Goal: Information Seeking & Learning: Understand process/instructions

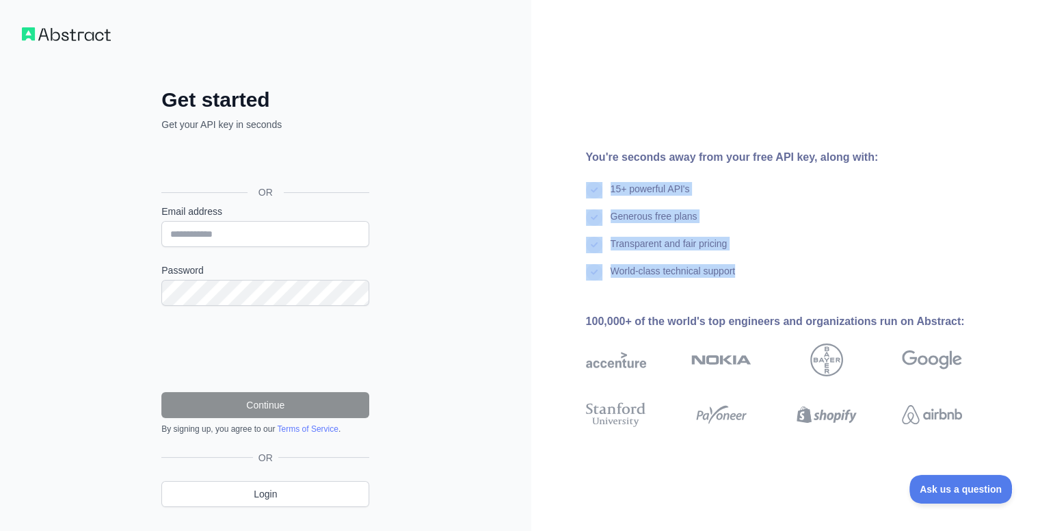
drag, startPoint x: 789, startPoint y: 272, endPoint x: 590, endPoint y: 170, distance: 224.2
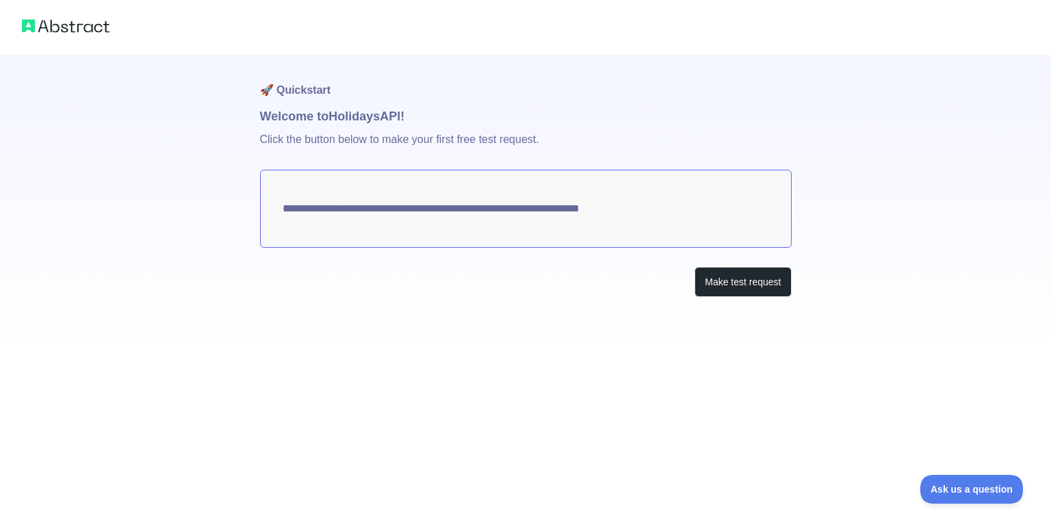
click at [473, 67] on h1 "🚀 Quickstart" at bounding box center [525, 81] width 531 height 52
click at [727, 282] on button "Make test request" at bounding box center [742, 282] width 96 height 31
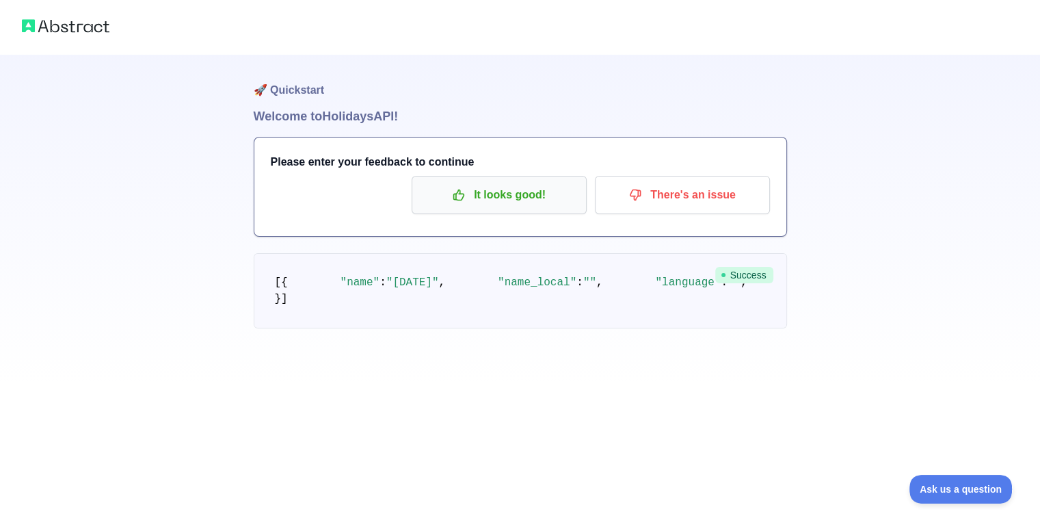
scroll to position [81, 0]
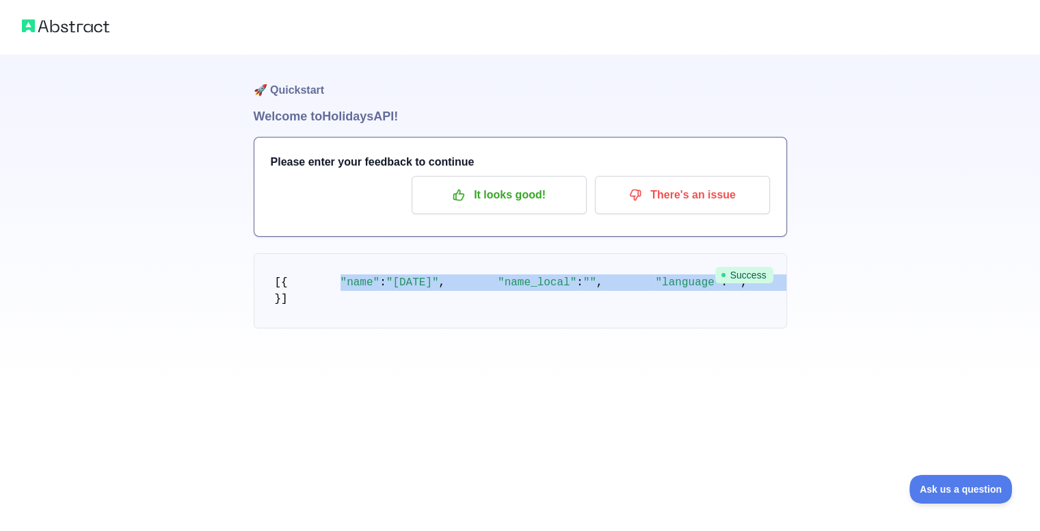
drag, startPoint x: 319, startPoint y: 231, endPoint x: 487, endPoint y: 343, distance: 201.7
click at [487, 328] on pre "[ { "name" : "[DATE]" , "name_local" : "" , "language" : "" , "description" : "…" at bounding box center [521, 290] width 534 height 75
click at [482, 328] on pre "[ { "name" : "[DATE]" , "name_local" : "" , "language" : "" , "description" : "…" at bounding box center [521, 290] width 534 height 75
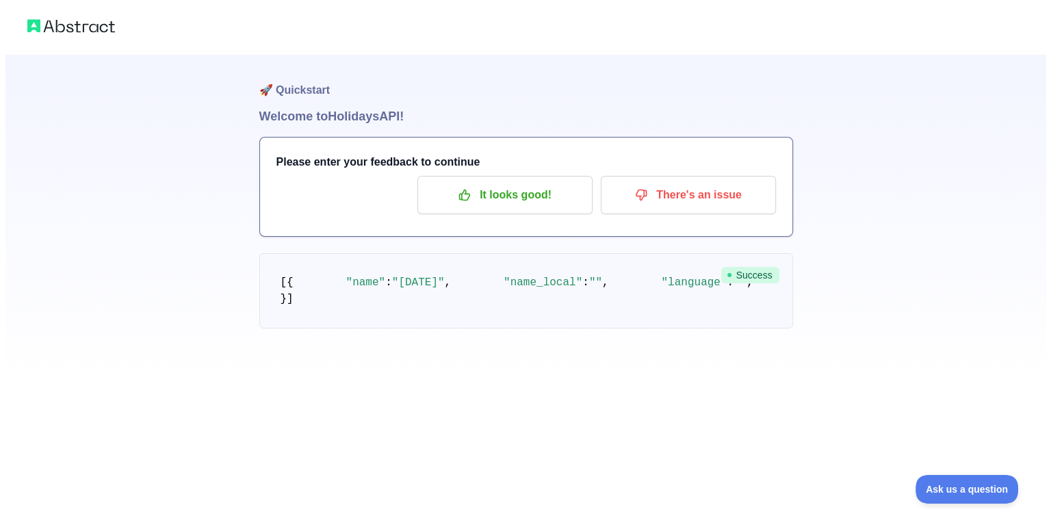
scroll to position [0, 0]
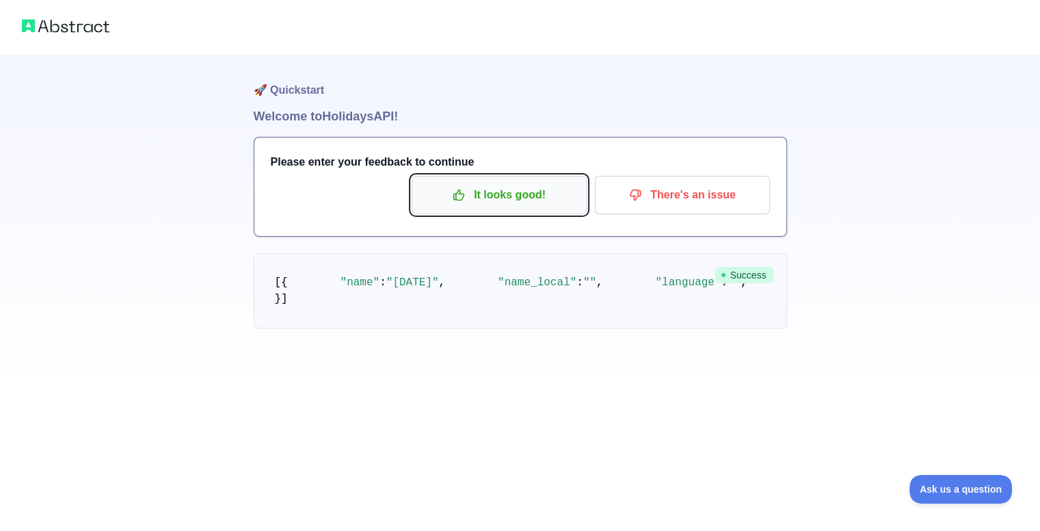
click at [495, 191] on p "It looks good!" at bounding box center [499, 194] width 155 height 23
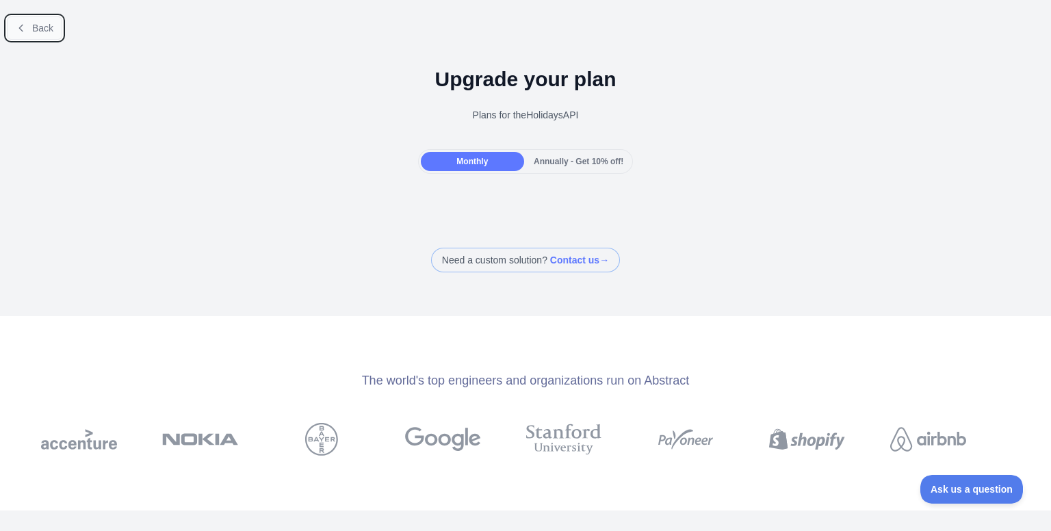
click at [47, 28] on span "Back" at bounding box center [42, 28] width 21 height 11
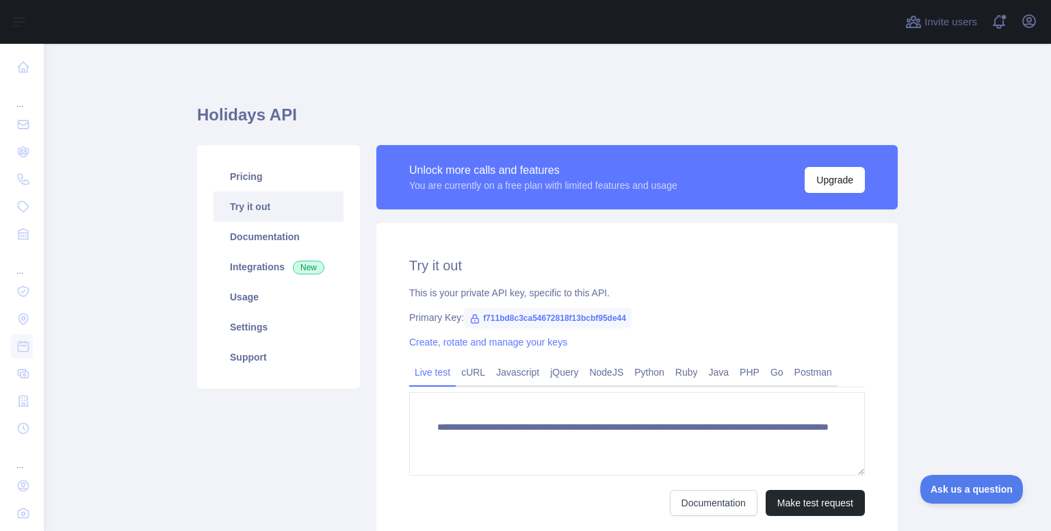
click at [473, 318] on span "f711bd8c3ca54672818f13bcbf95de44" at bounding box center [548, 318] width 168 height 21
click at [469, 318] on icon at bounding box center [474, 318] width 11 height 11
click at [471, 318] on icon at bounding box center [474, 318] width 11 height 11
click at [476, 318] on span "f711bd8c3ca54672818f13bcbf95de44" at bounding box center [548, 318] width 168 height 21
drag, startPoint x: 473, startPoint y: 318, endPoint x: 623, endPoint y: 320, distance: 150.5
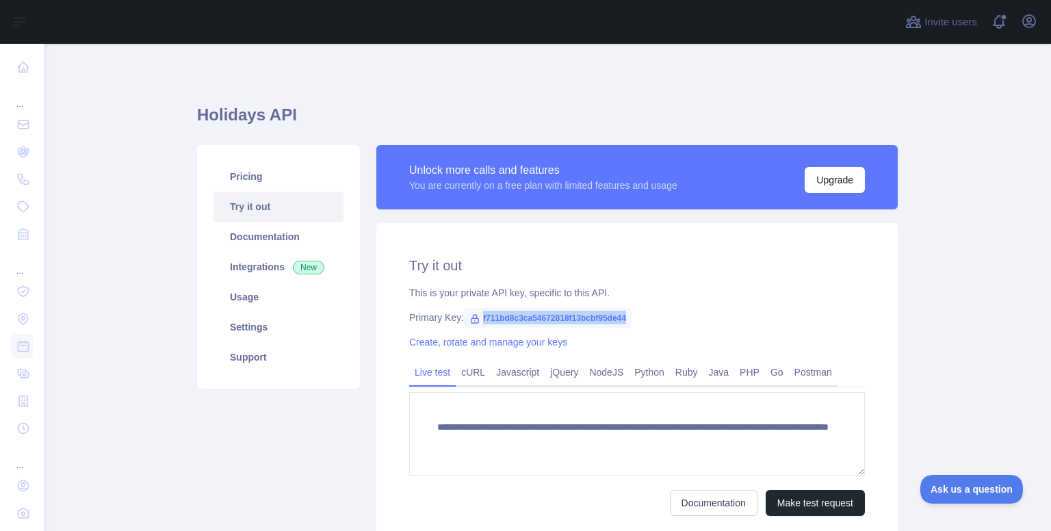
click at [623, 320] on span "f711bd8c3ca54672818f13bcbf95de44" at bounding box center [548, 318] width 168 height 21
copy span "f711bd8c3ca54672818f13bcbf95de44"
click at [515, 366] on link "Javascript" at bounding box center [517, 372] width 54 height 22
click at [528, 369] on link "Javascript" at bounding box center [517, 372] width 54 height 22
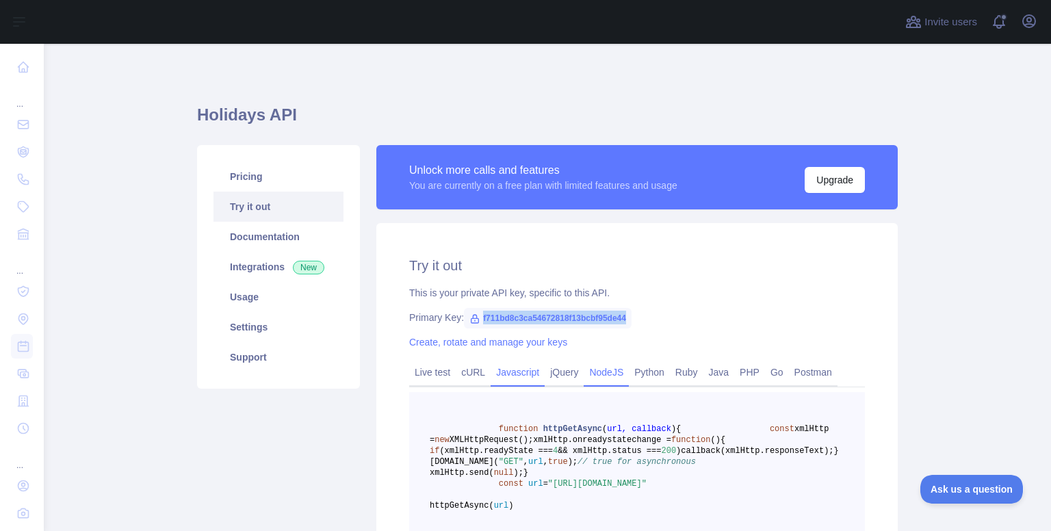
click at [587, 370] on link "NodeJS" at bounding box center [605, 372] width 45 height 22
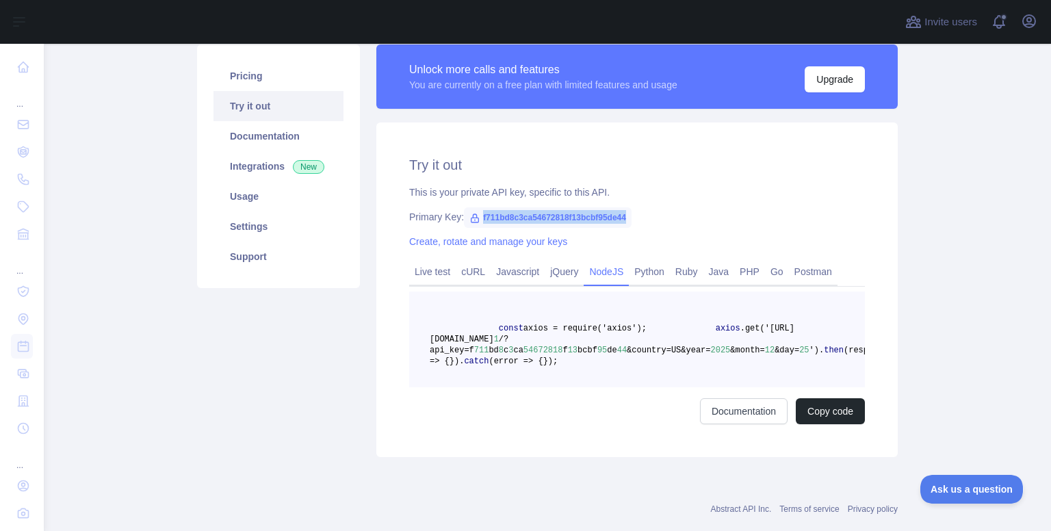
scroll to position [104, 0]
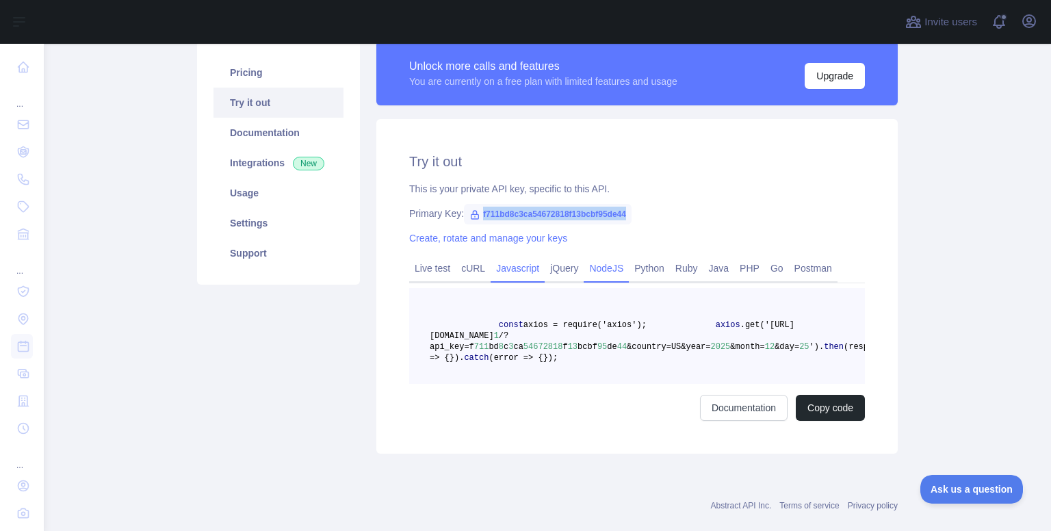
click at [516, 275] on link "Javascript" at bounding box center [517, 268] width 54 height 22
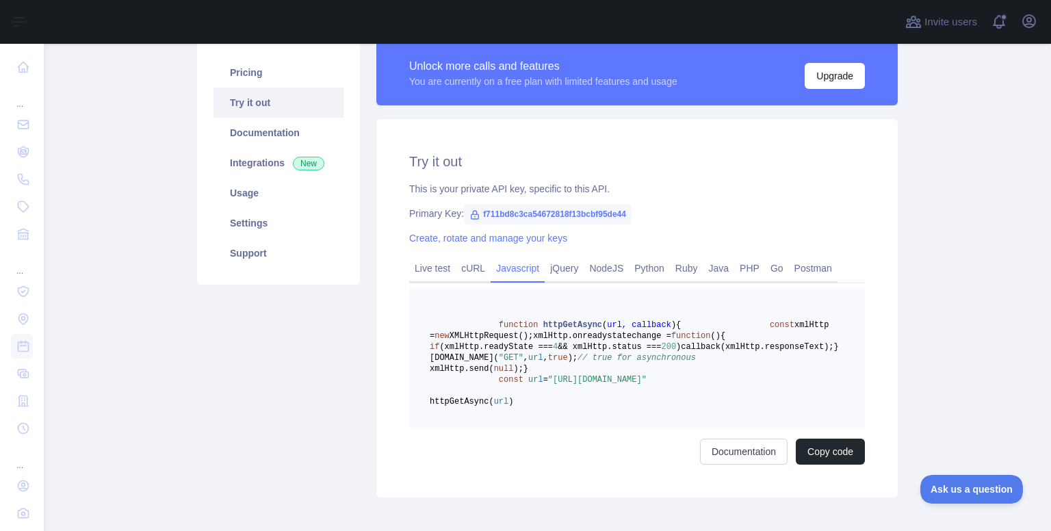
click at [553, 352] on span "(xmlHttp.readyState ===" at bounding box center [496, 347] width 114 height 10
click at [612, 403] on pre "function httpGetAsync ( url, callback ) { const xmlHttp = new XMLHttpRequest();…" at bounding box center [637, 358] width 456 height 140
click at [533, 341] on span "XMLHttpRequest();" at bounding box center [490, 336] width 83 height 10
click at [553, 352] on span "(xmlHttp.readyState ===" at bounding box center [496, 347] width 114 height 10
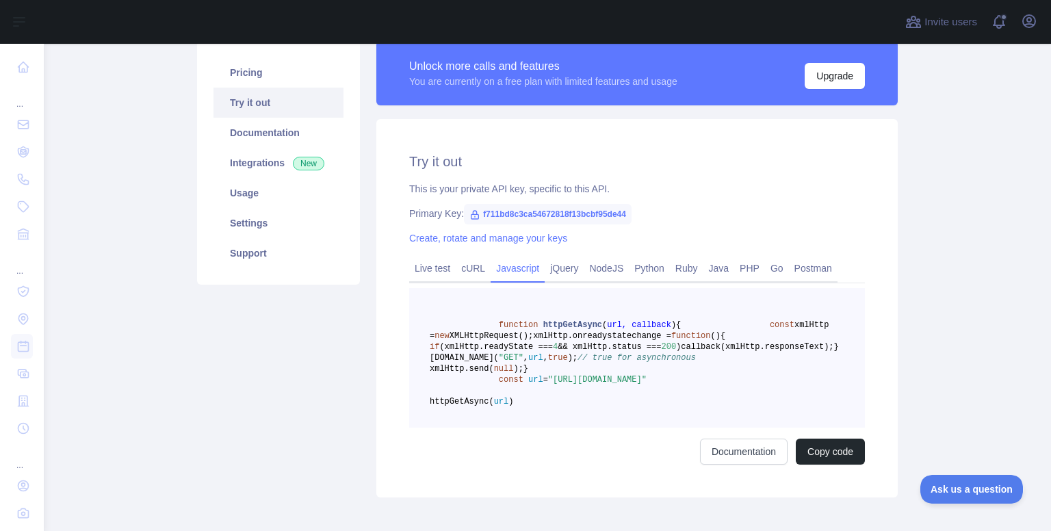
drag, startPoint x: 510, startPoint y: 348, endPoint x: 609, endPoint y: 348, distance: 98.5
click at [609, 341] on span "xmlHttp.onreadystatechange =" at bounding box center [602, 336] width 138 height 10
click at [533, 341] on span "xmlHttp.onreadystatechange =" at bounding box center [602, 336] width 138 height 10
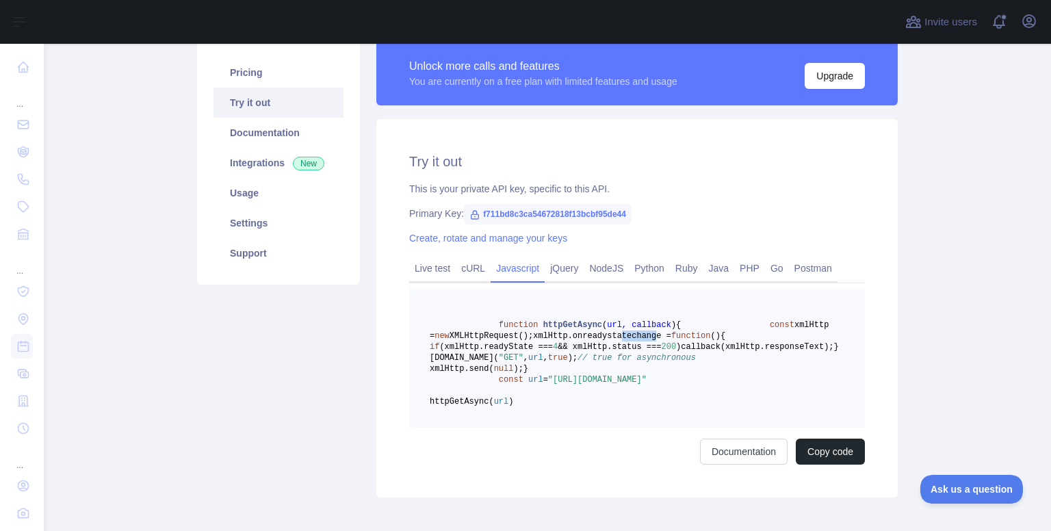
click at [533, 341] on span "xmlHttp.onreadystatechange =" at bounding box center [602, 336] width 138 height 10
click at [598, 341] on span "xmlHttp.onreadystatechange =" at bounding box center [602, 336] width 138 height 10
click at [681, 352] on span "callback(xmlHttp.responseText);" at bounding box center [757, 347] width 153 height 10
click at [514, 373] on span "null" at bounding box center [504, 369] width 20 height 10
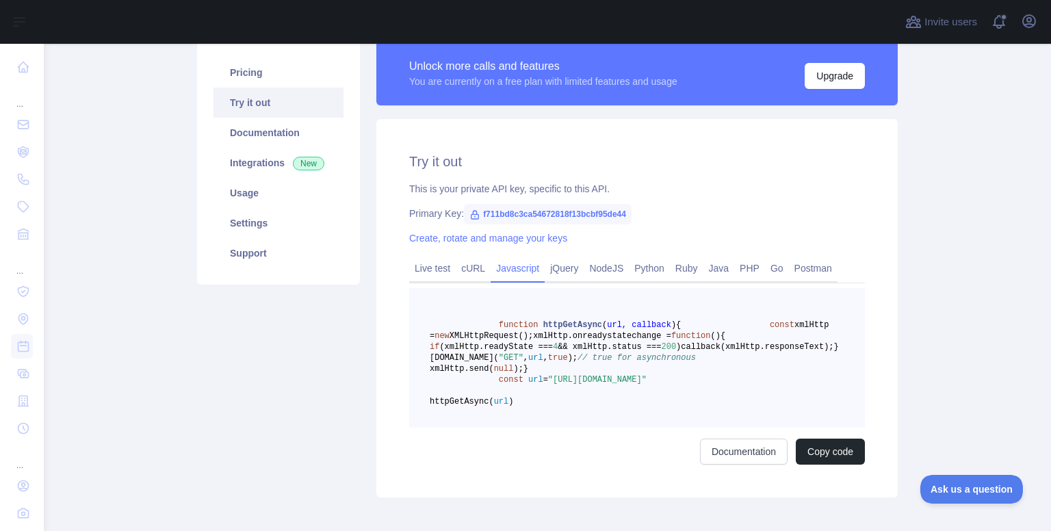
click at [557, 324] on span "httpGetAsync" at bounding box center [572, 325] width 59 height 10
click at [557, 326] on span "httpGetAsync" at bounding box center [572, 325] width 59 height 10
click at [533, 335] on span "XMLHttpRequest();" at bounding box center [490, 336] width 83 height 10
click at [581, 427] on pre "function httpGetAsync ( url, callback ) { const xmlHttp = new XMLHttpRequest();…" at bounding box center [637, 358] width 456 height 140
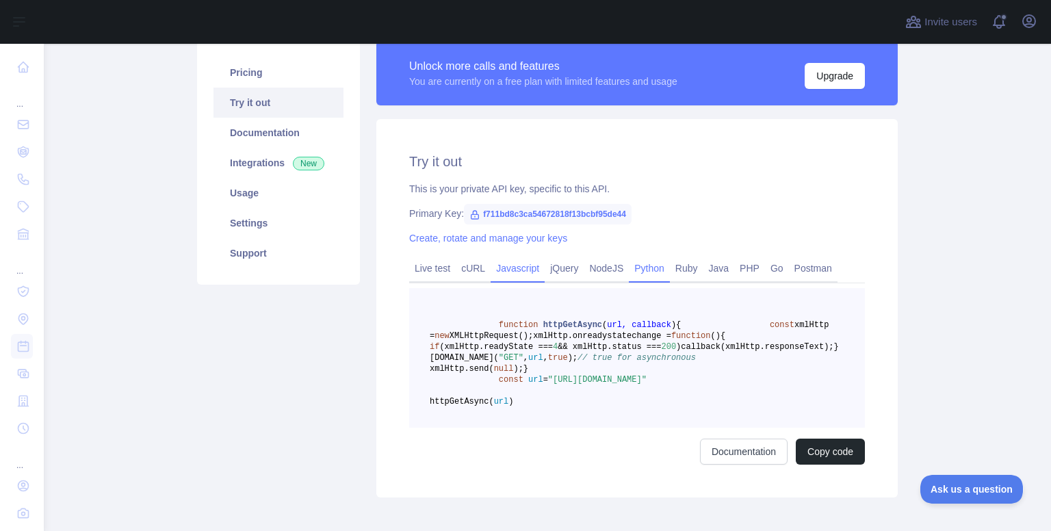
click at [629, 274] on link "Python" at bounding box center [649, 268] width 41 height 22
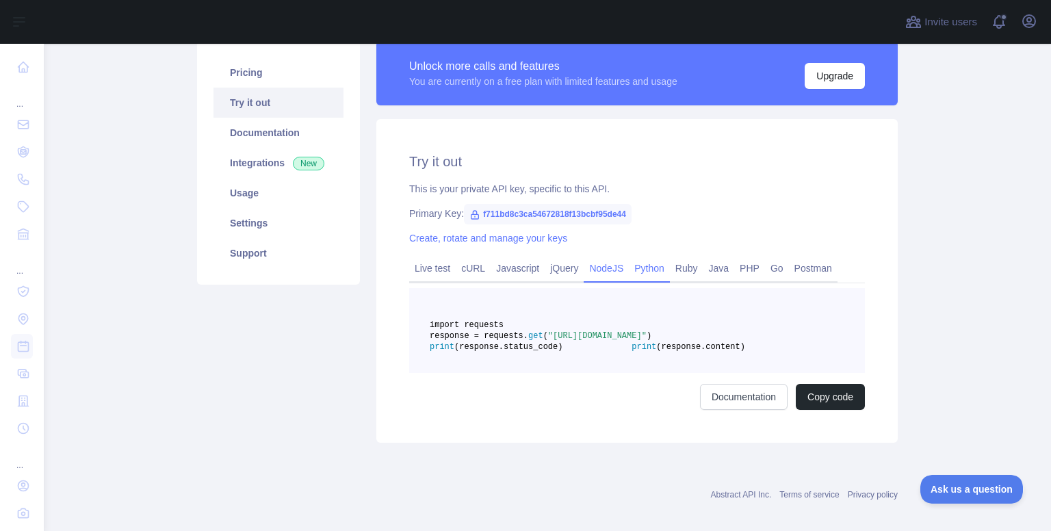
click at [597, 272] on link "NodeJS" at bounding box center [605, 268] width 45 height 22
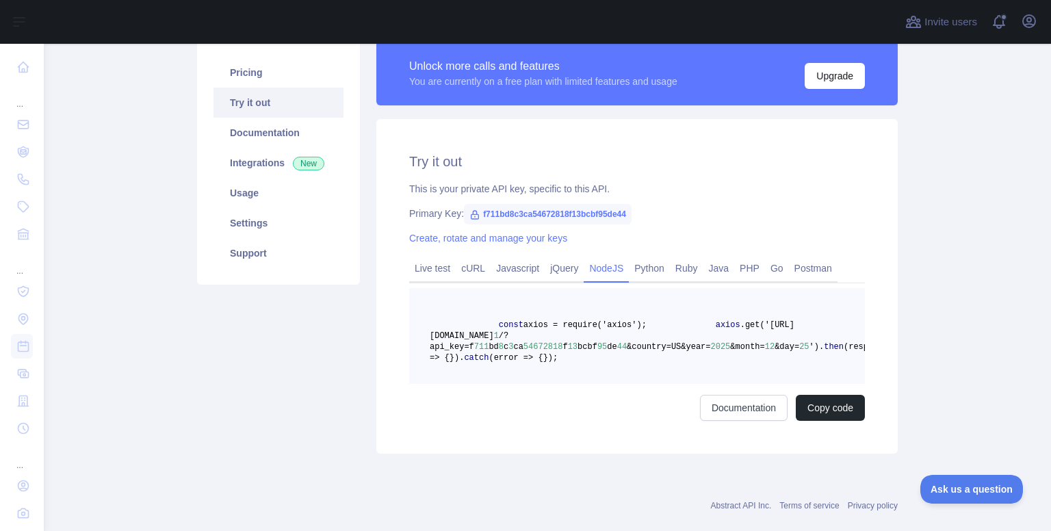
drag, startPoint x: 481, startPoint y: 330, endPoint x: 595, endPoint y: 392, distance: 130.1
click at [595, 384] on pre "const axios = require('axios'); axios .get('[URL][DOMAIN_NAME] 1 /?api_key=f 71…" at bounding box center [637, 336] width 456 height 96
click at [588, 384] on pre "const axios = require('axios'); axios .get('[URL][DOMAIN_NAME] 1 /?api_key=f 71…" at bounding box center [637, 336] width 456 height 96
click at [554, 339] on span ".get('[URL][DOMAIN_NAME]" at bounding box center [612, 330] width 365 height 21
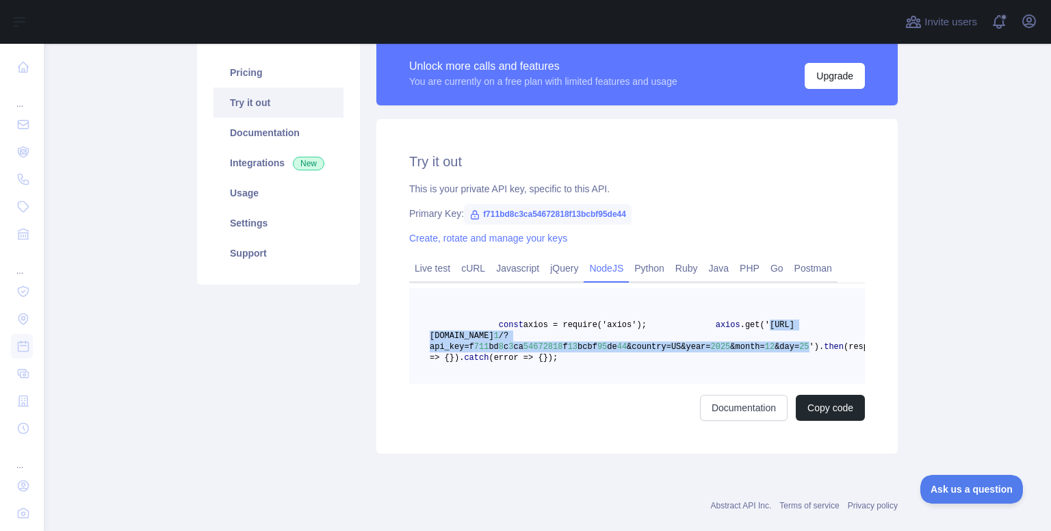
drag, startPoint x: 537, startPoint y: 338, endPoint x: 772, endPoint y: 344, distance: 235.4
click at [772, 344] on span "axios .get('[URL][DOMAIN_NAME] 1 /?api_key=f 711 bd 8 c 3 ca 54672818 f 13 bcbf…" at bounding box center [624, 335] width 389 height 31
copy span "[URL][DOMAIN_NAME] 1 /?api_key=f 711 bd 8 c 3 ca 54672818 f 13 bcbf 95 de 44 &c…"
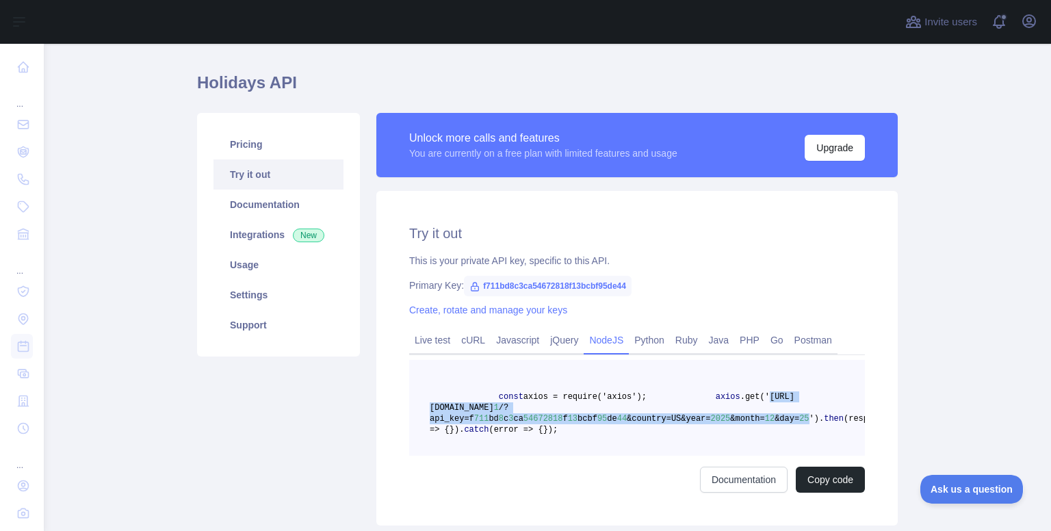
scroll to position [0, 0]
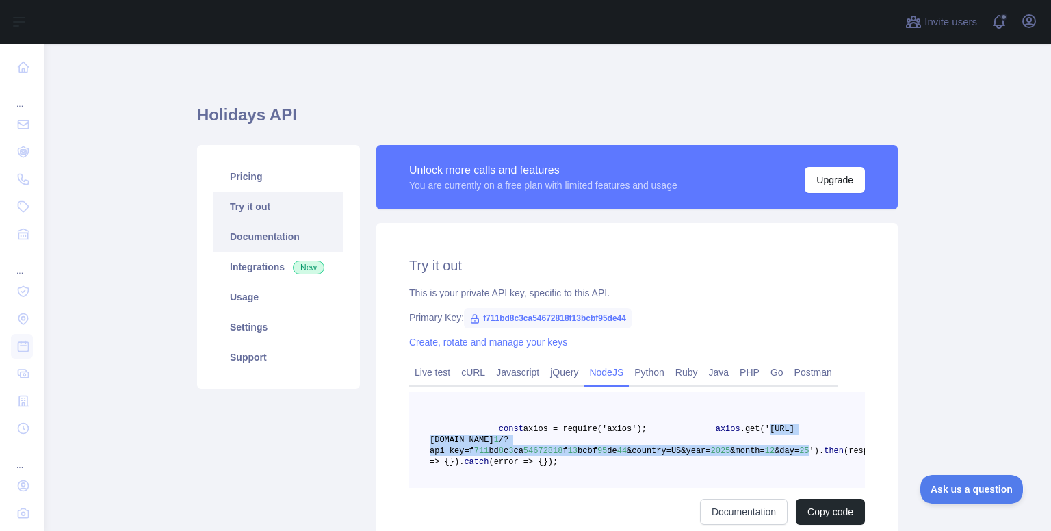
click at [278, 239] on link "Documentation" at bounding box center [278, 237] width 130 height 30
